Goal: Information Seeking & Learning: Learn about a topic

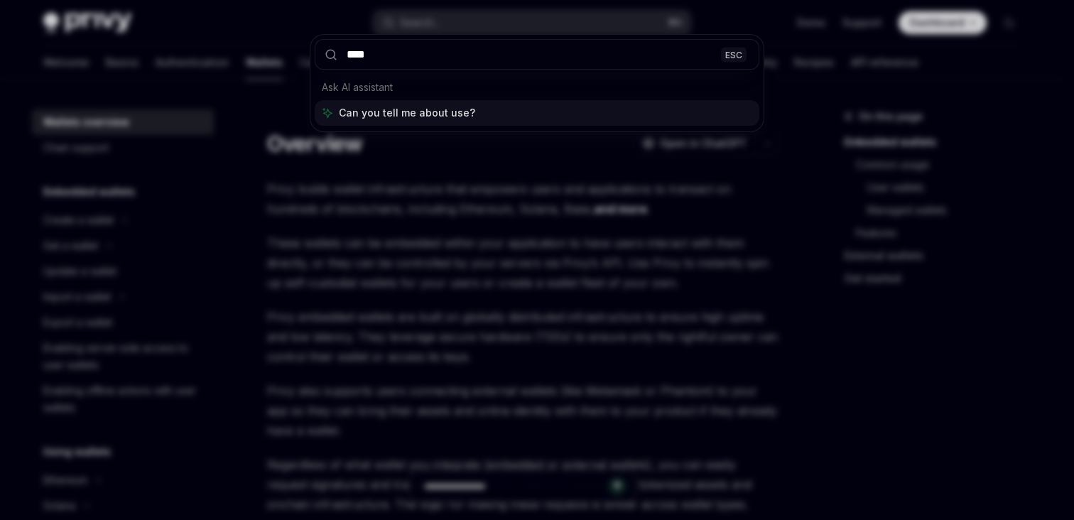
type input "*****"
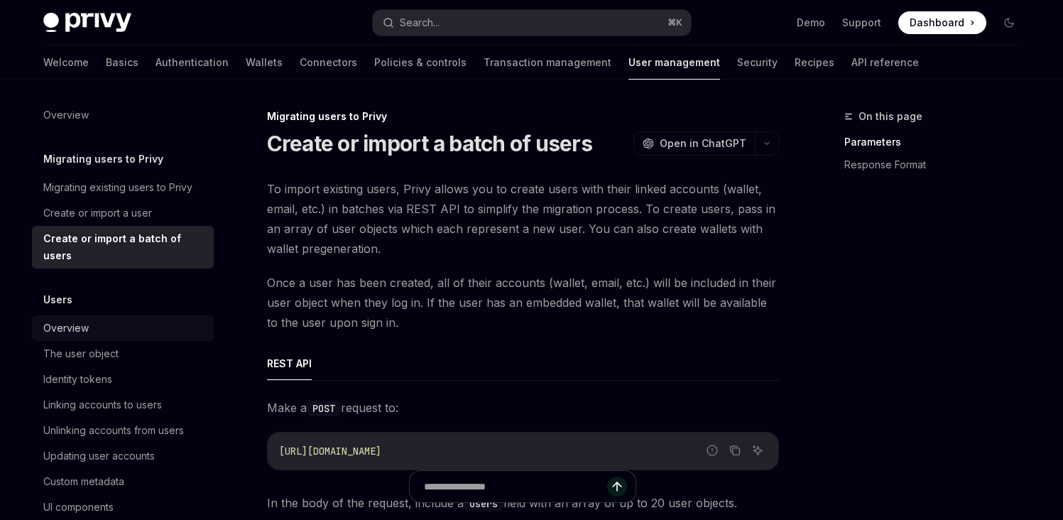
click at [178, 321] on div "Overview" at bounding box center [124, 328] width 162 height 17
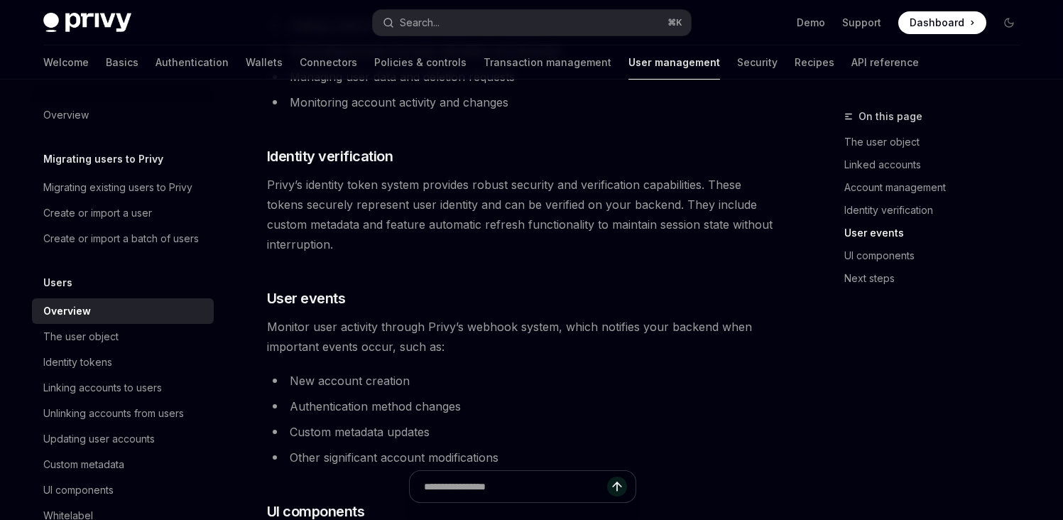
scroll to position [1090, 0]
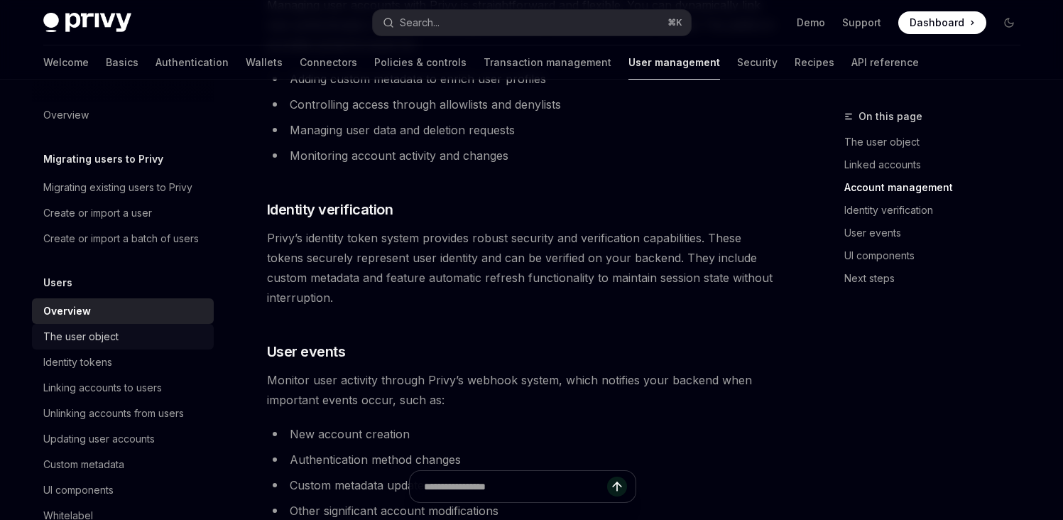
click at [89, 345] on div "The user object" at bounding box center [80, 336] width 75 height 17
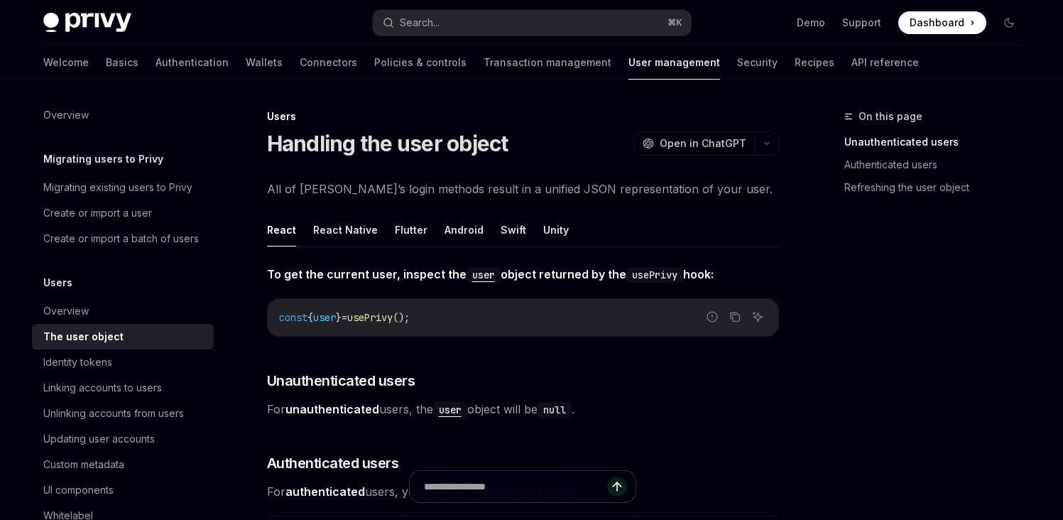
click at [512, 193] on span "All of Privy’s login methods result in a unified JSON representation of your us…" at bounding box center [523, 189] width 512 height 20
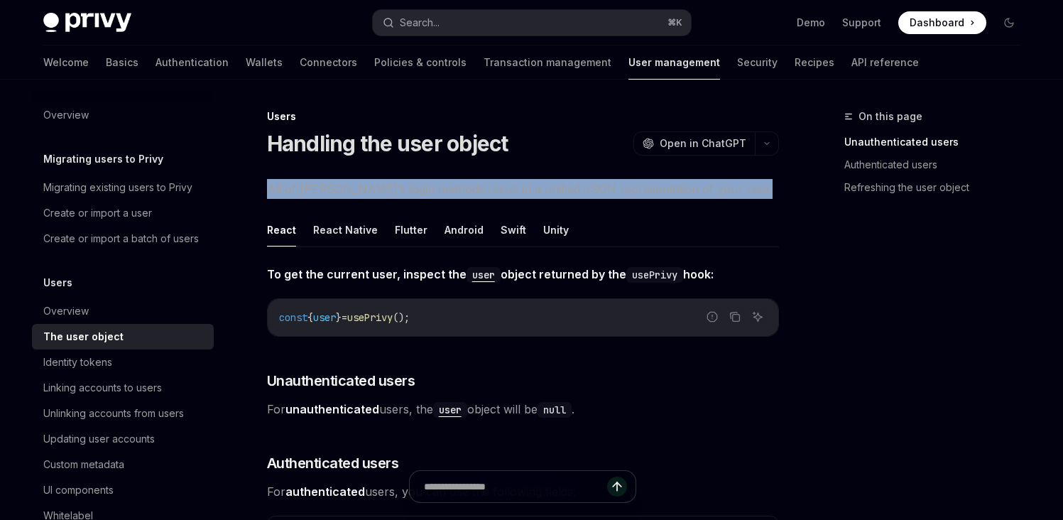
click at [512, 193] on span "All of Privy’s login methods result in a unified JSON representation of your us…" at bounding box center [523, 189] width 512 height 20
click at [85, 112] on div "Overview" at bounding box center [65, 115] width 45 height 17
type textarea "*"
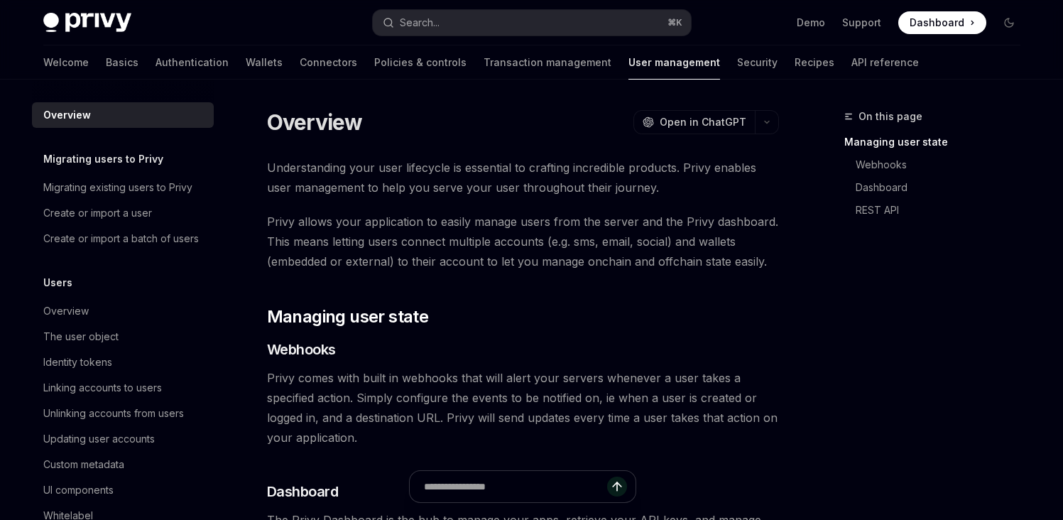
click at [281, 164] on span "Understanding your user lifecycle is essential to crafting incredible products.…" at bounding box center [523, 178] width 512 height 40
drag, startPoint x: 281, startPoint y: 164, endPoint x: 350, endPoint y: 169, distance: 69.1
click at [352, 168] on span "Understanding your user lifecycle is essential to crafting incredible products.…" at bounding box center [523, 178] width 512 height 40
click at [272, 184] on span "Understanding your user lifecycle is essential to crafting incredible products.…" at bounding box center [523, 178] width 512 height 40
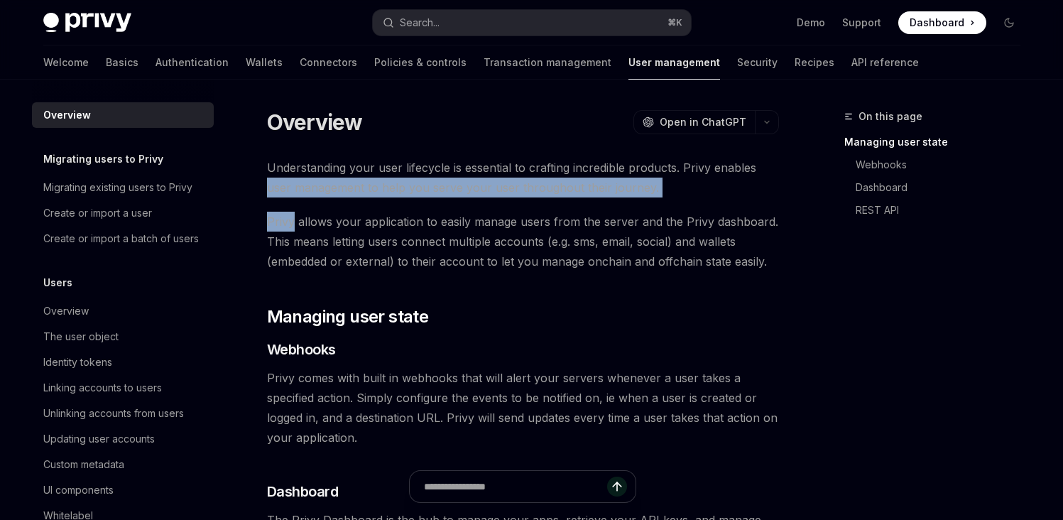
drag, startPoint x: 272, startPoint y: 184, endPoint x: 510, endPoint y: 200, distance: 238.5
click at [510, 200] on div "Understanding your user lifecycle is essential to crafting incredible products.…" at bounding box center [523, 415] width 512 height 514
click at [278, 220] on span "Privy allows your application to easily manage users from the server and the Pr…" at bounding box center [523, 242] width 512 height 60
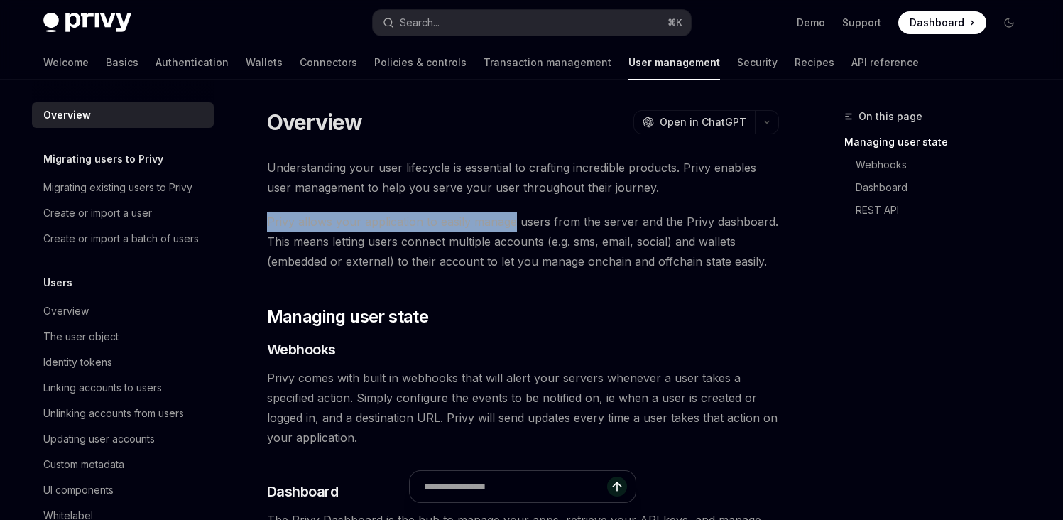
drag, startPoint x: 278, startPoint y: 220, endPoint x: 446, endPoint y: 237, distance: 168.5
click at [490, 227] on span "Privy allows your application to easily manage users from the server and the Pr…" at bounding box center [523, 242] width 512 height 60
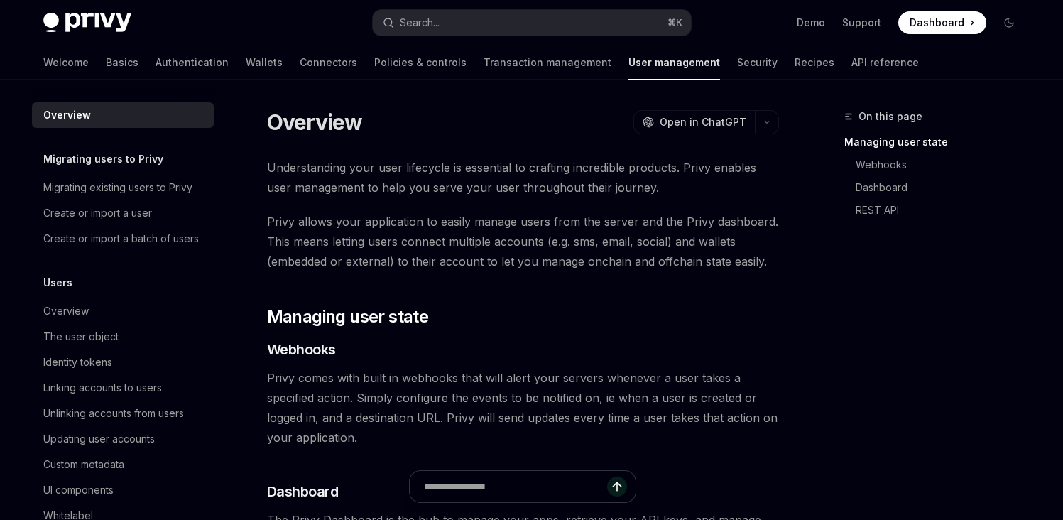
click at [278, 241] on span "Privy allows your application to easily manage users from the server and the Pr…" at bounding box center [523, 242] width 512 height 60
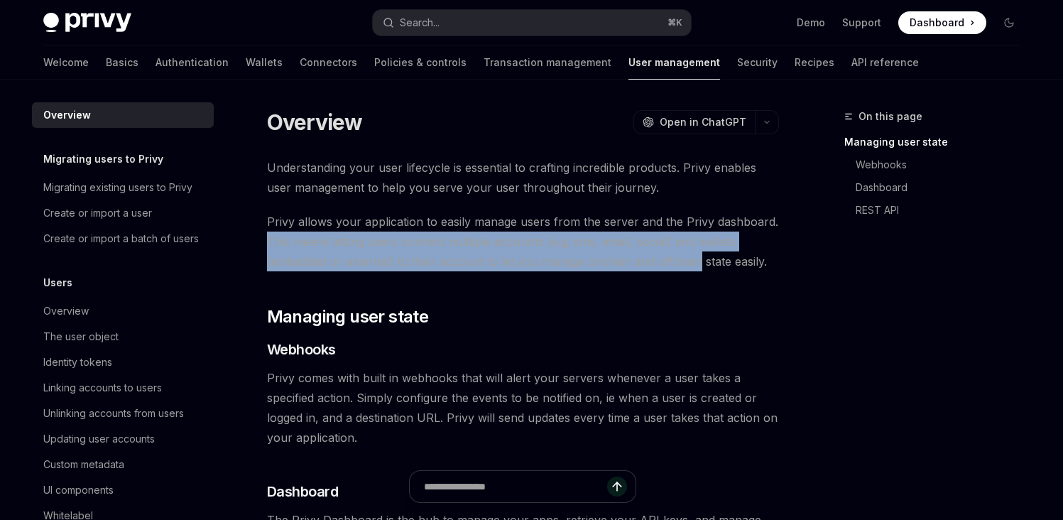
drag, startPoint x: 278, startPoint y: 241, endPoint x: 670, endPoint y: 265, distance: 392.8
click at [670, 265] on span "Privy allows your application to easily manage users from the server and the Pr…" at bounding box center [523, 242] width 512 height 60
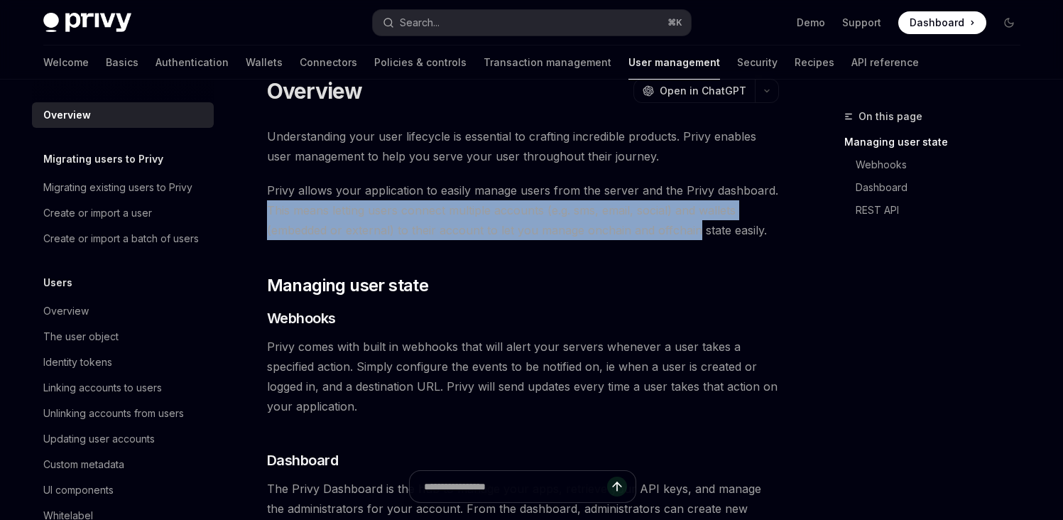
scroll to position [104, 0]
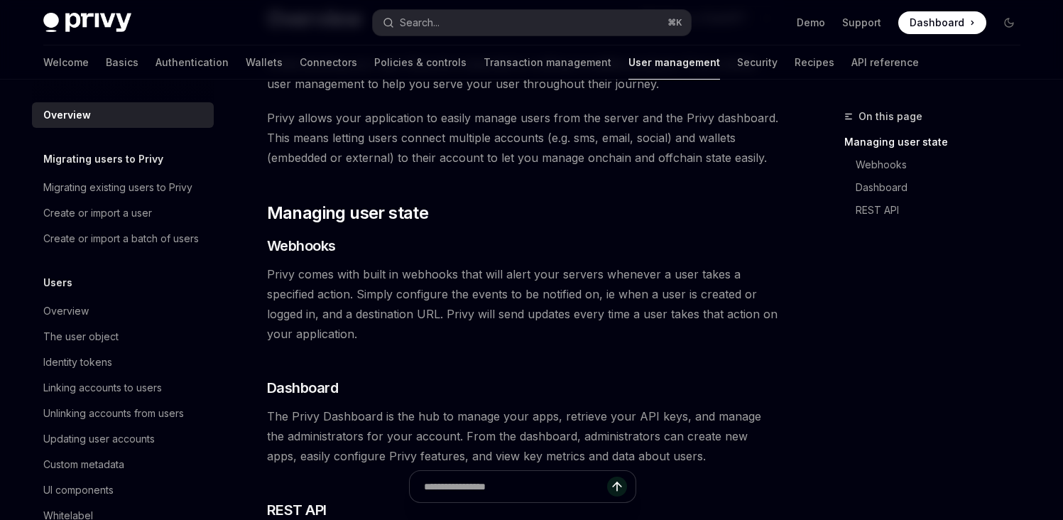
click at [272, 273] on span "Privy comes with built in webhooks that will alert your servers whenever a user…" at bounding box center [523, 304] width 512 height 80
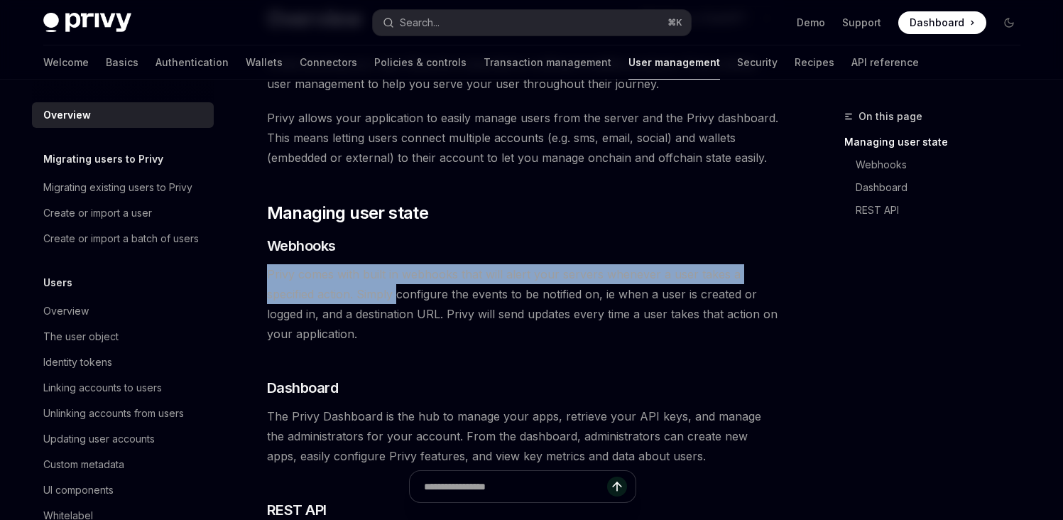
drag, startPoint x: 272, startPoint y: 273, endPoint x: 392, endPoint y: 298, distance: 122.4
click at [392, 298] on span "Privy comes with built in webhooks that will alert your servers whenever a user…" at bounding box center [523, 304] width 512 height 80
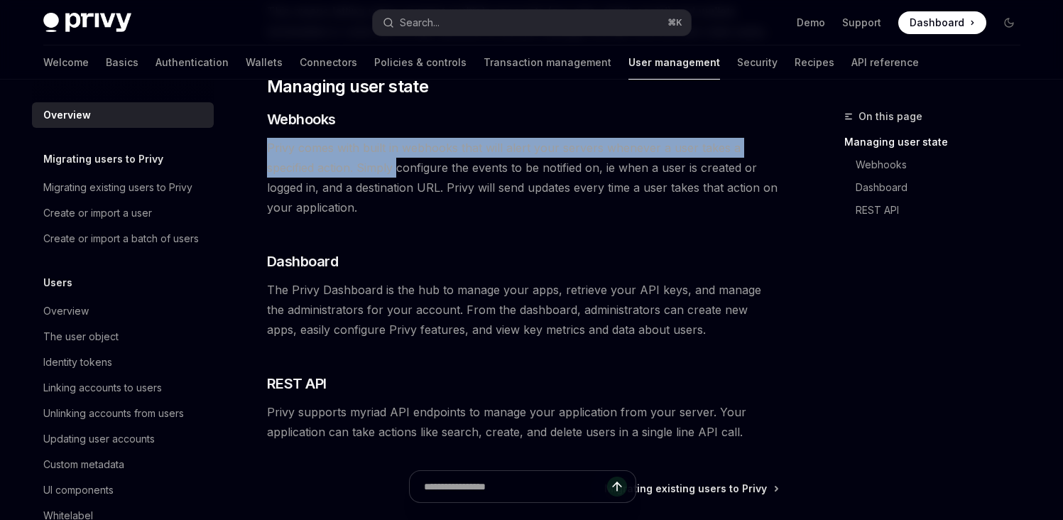
scroll to position [110, 0]
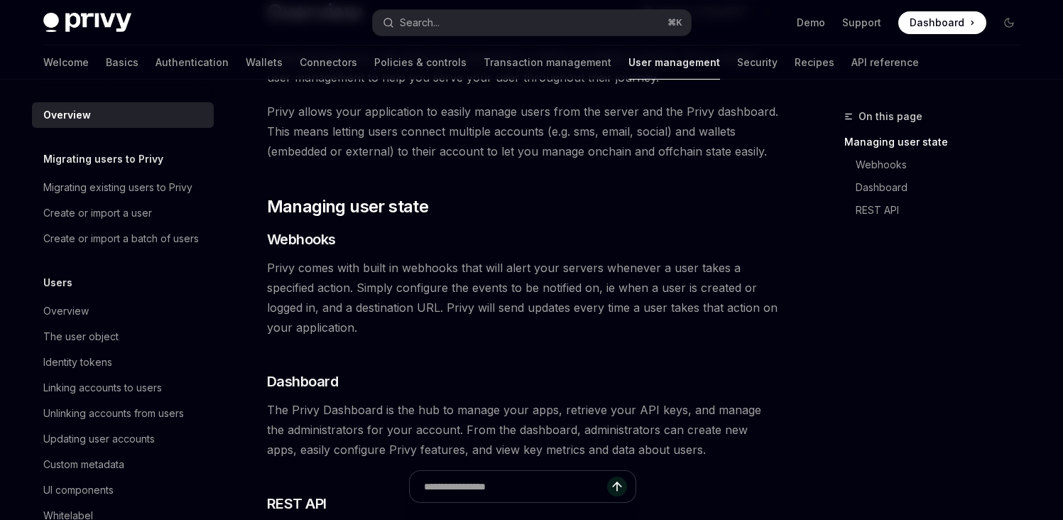
click at [374, 327] on span "Privy comes with built in webhooks that will alert your servers whenever a user…" at bounding box center [523, 298] width 512 height 80
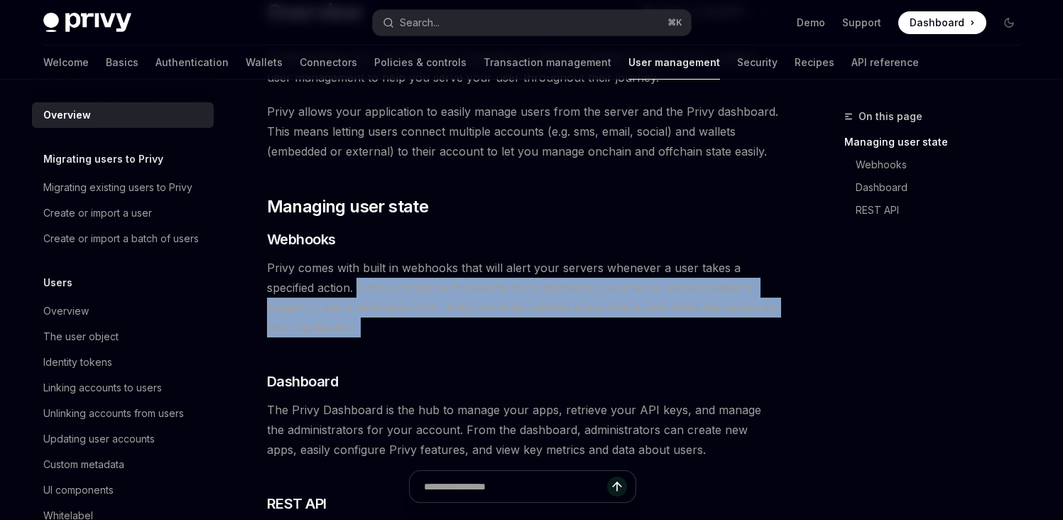
drag, startPoint x: 374, startPoint y: 327, endPoint x: 377, endPoint y: 288, distance: 39.9
click at [377, 288] on span "Privy comes with built in webhooks that will alert your servers whenever a user…" at bounding box center [523, 298] width 512 height 80
click at [374, 286] on span "Privy comes with built in webhooks that will alert your servers whenever a user…" at bounding box center [523, 298] width 512 height 80
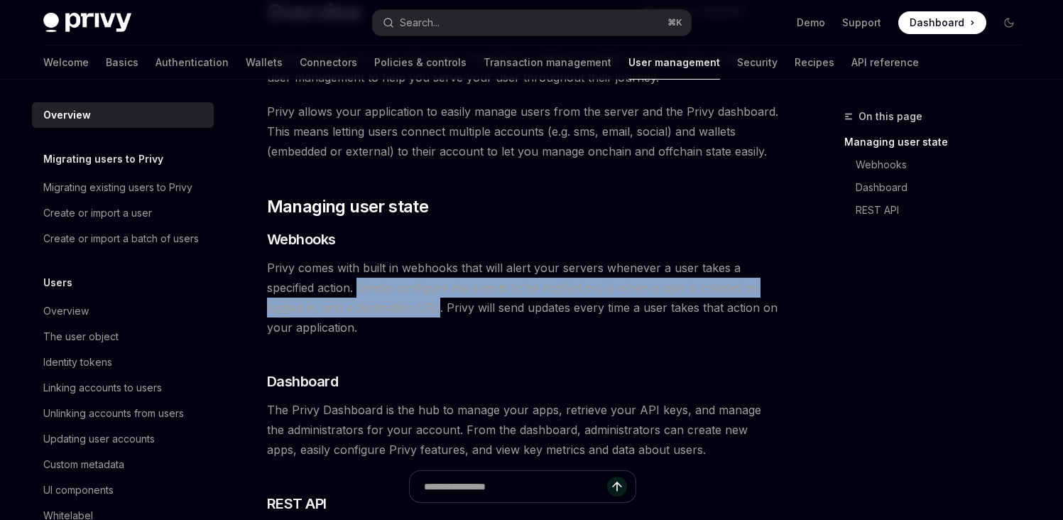
drag, startPoint x: 374, startPoint y: 286, endPoint x: 425, endPoint y: 303, distance: 53.9
click at [425, 303] on span "Privy comes with built in webhooks that will alert your servers whenever a user…" at bounding box center [523, 298] width 512 height 80
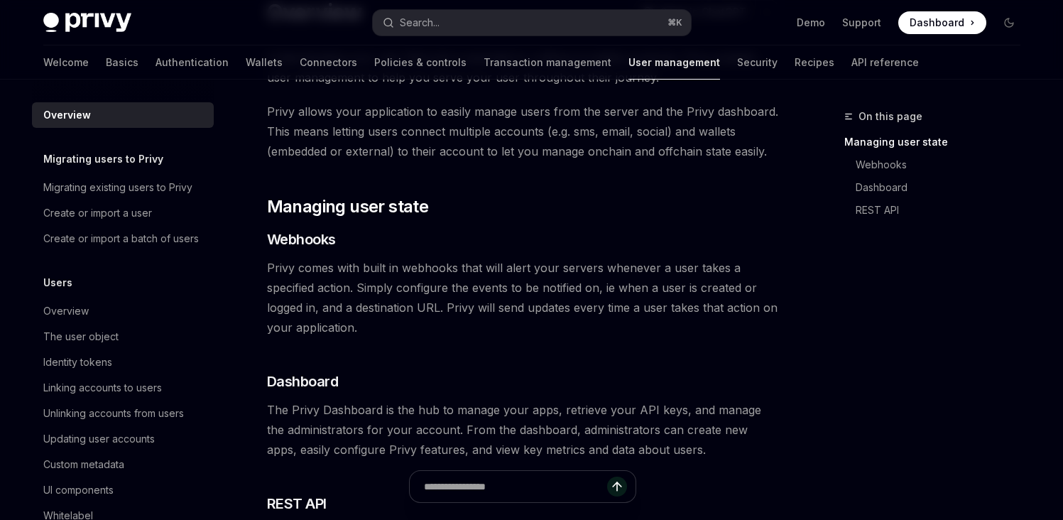
click at [452, 305] on span "Privy comes with built in webhooks that will alert your servers whenever a user…" at bounding box center [523, 298] width 512 height 80
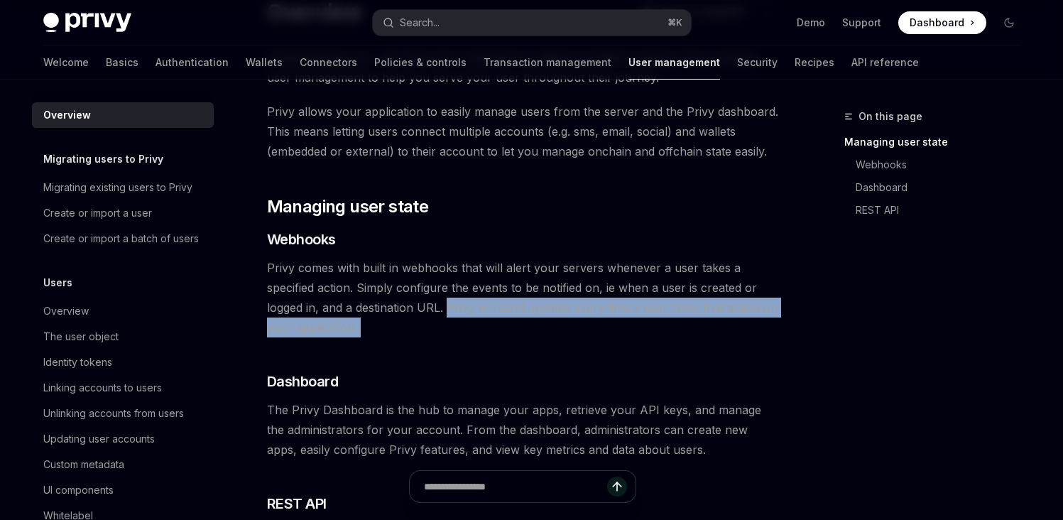
drag, startPoint x: 452, startPoint y: 305, endPoint x: 473, endPoint y: 322, distance: 27.3
click at [473, 322] on span "Privy comes with built in webhooks that will alert your servers whenever a user…" at bounding box center [523, 298] width 512 height 80
click at [469, 324] on span "Privy comes with built in webhooks that will alert your servers whenever a user…" at bounding box center [523, 298] width 512 height 80
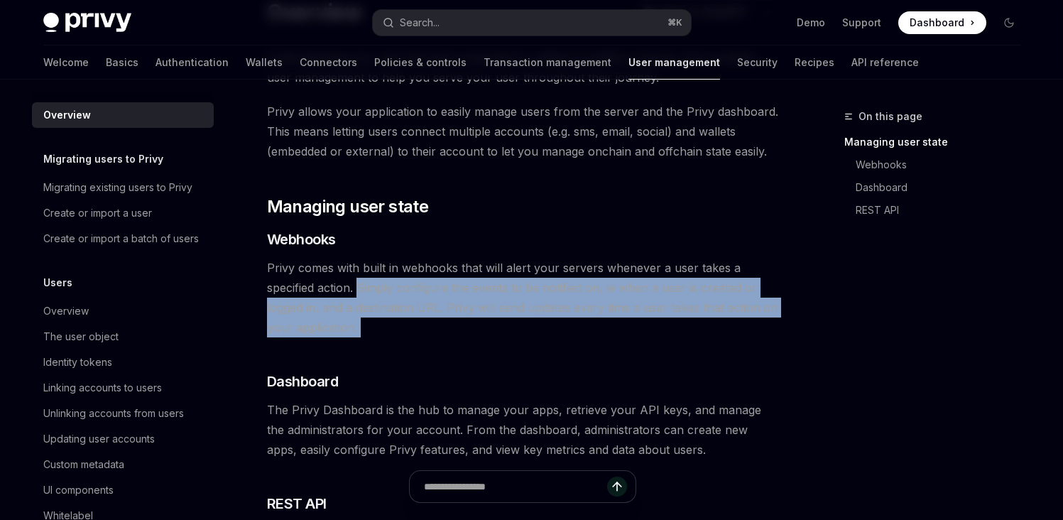
drag, startPoint x: 469, startPoint y: 324, endPoint x: 374, endPoint y: 286, distance: 103.3
click at [374, 286] on span "Privy comes with built in webhooks that will alert your servers whenever a user…" at bounding box center [523, 298] width 512 height 80
click at [369, 289] on span "Privy comes with built in webhooks that will alert your servers whenever a user…" at bounding box center [523, 298] width 512 height 80
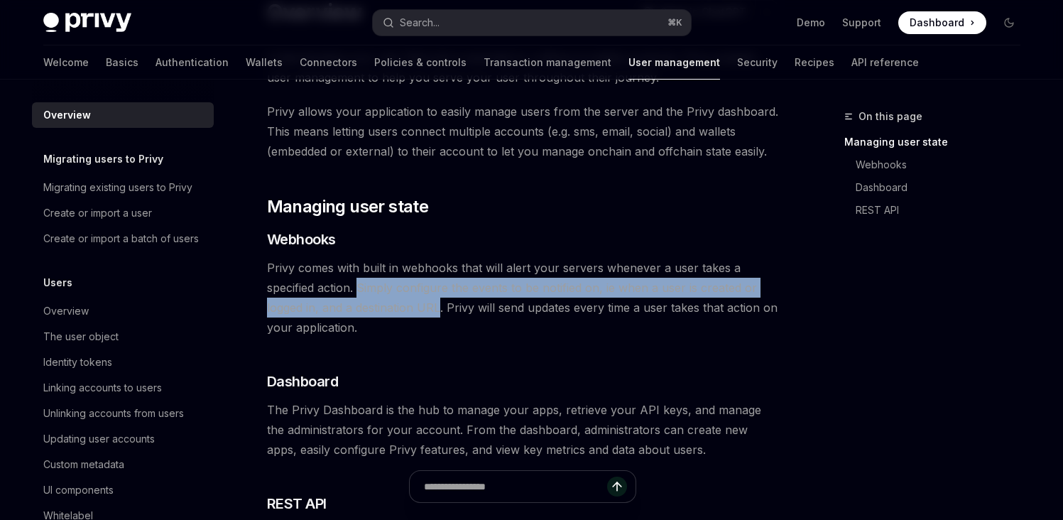
drag, startPoint x: 369, startPoint y: 289, endPoint x: 427, endPoint y: 304, distance: 60.1
click at [427, 304] on span "Privy comes with built in webhooks that will alert your servers whenever a user…" at bounding box center [523, 298] width 512 height 80
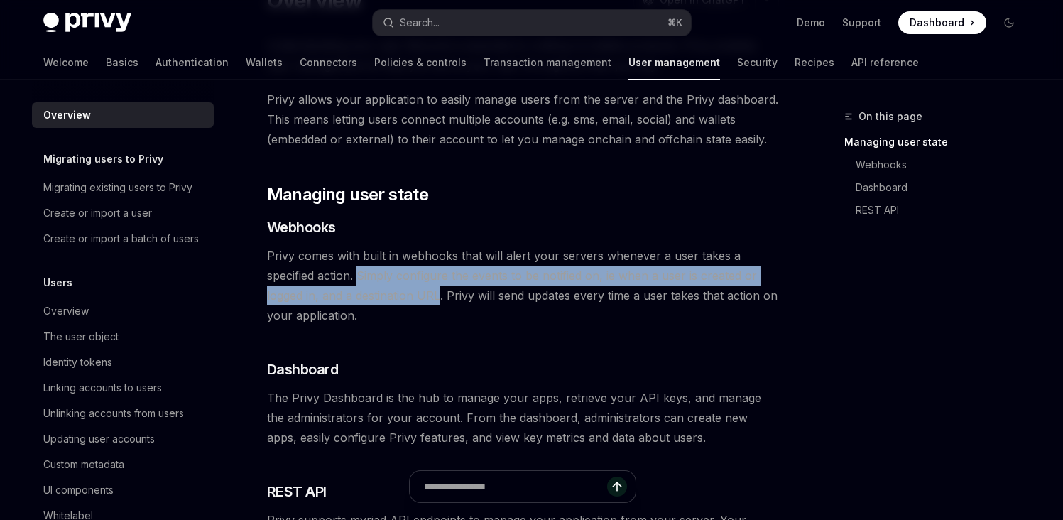
scroll to position [175, 0]
